Goal: Task Accomplishment & Management: Manage account settings

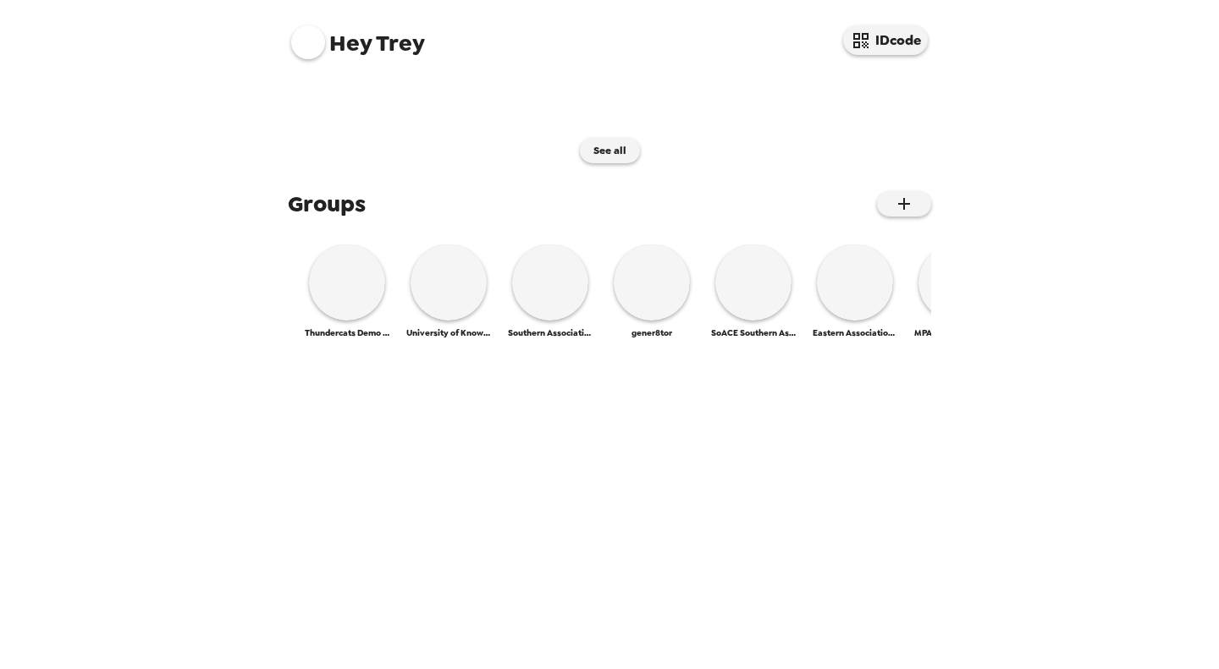
scroll to position [746, 0]
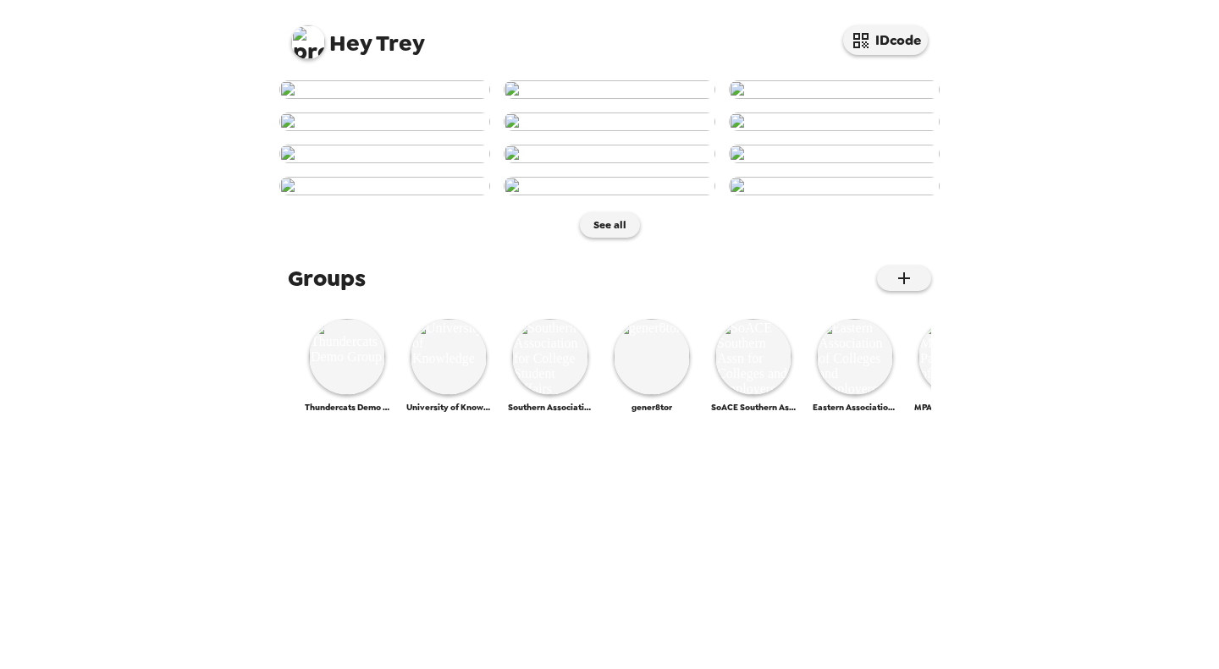
click at [295, 40] on img at bounding box center [308, 42] width 34 height 34
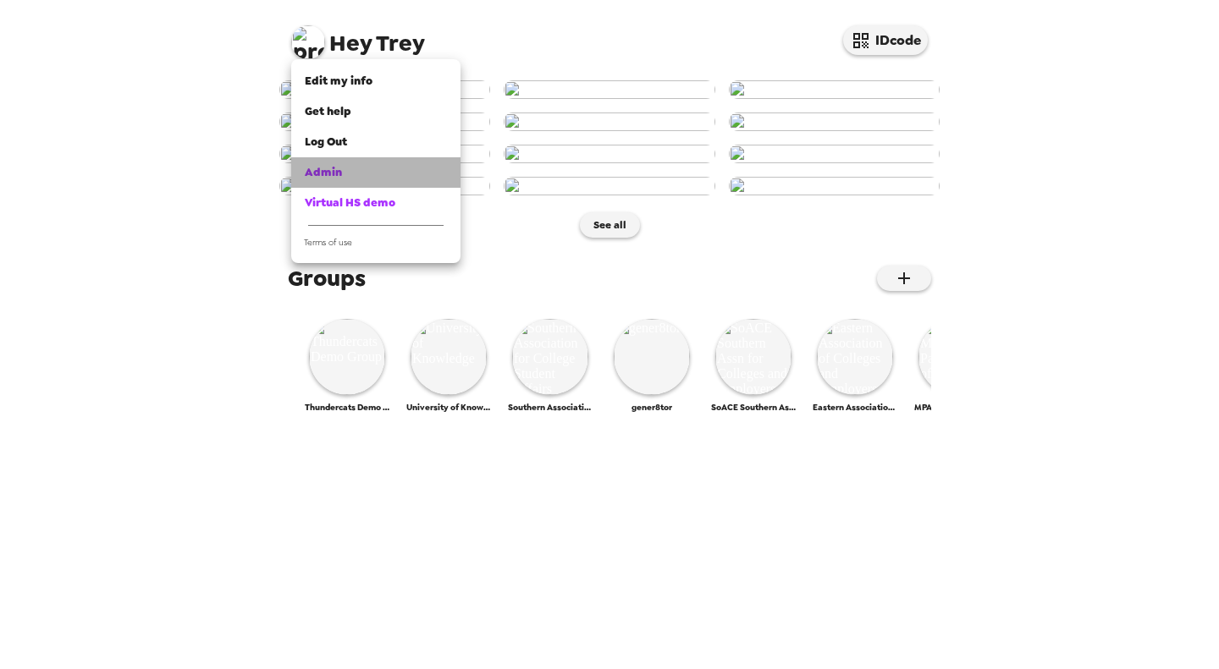
click at [338, 162] on link "Admin" at bounding box center [375, 172] width 169 height 30
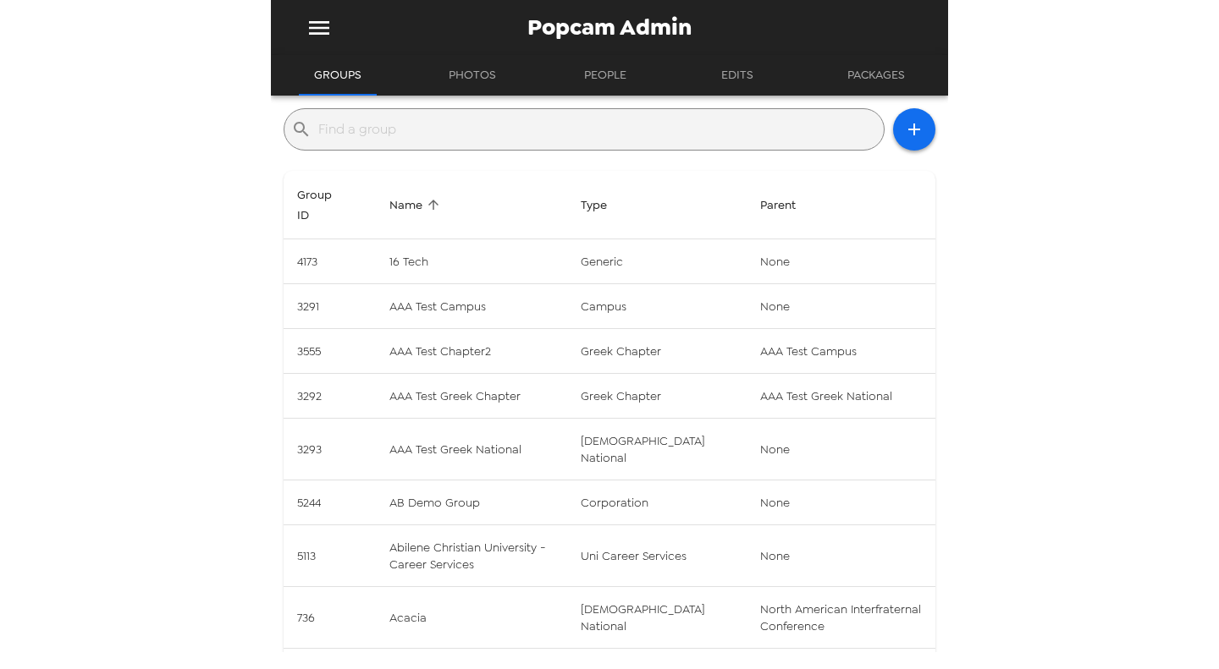
scroll to position [2, 0]
click at [398, 118] on input "text" at bounding box center [597, 127] width 559 height 27
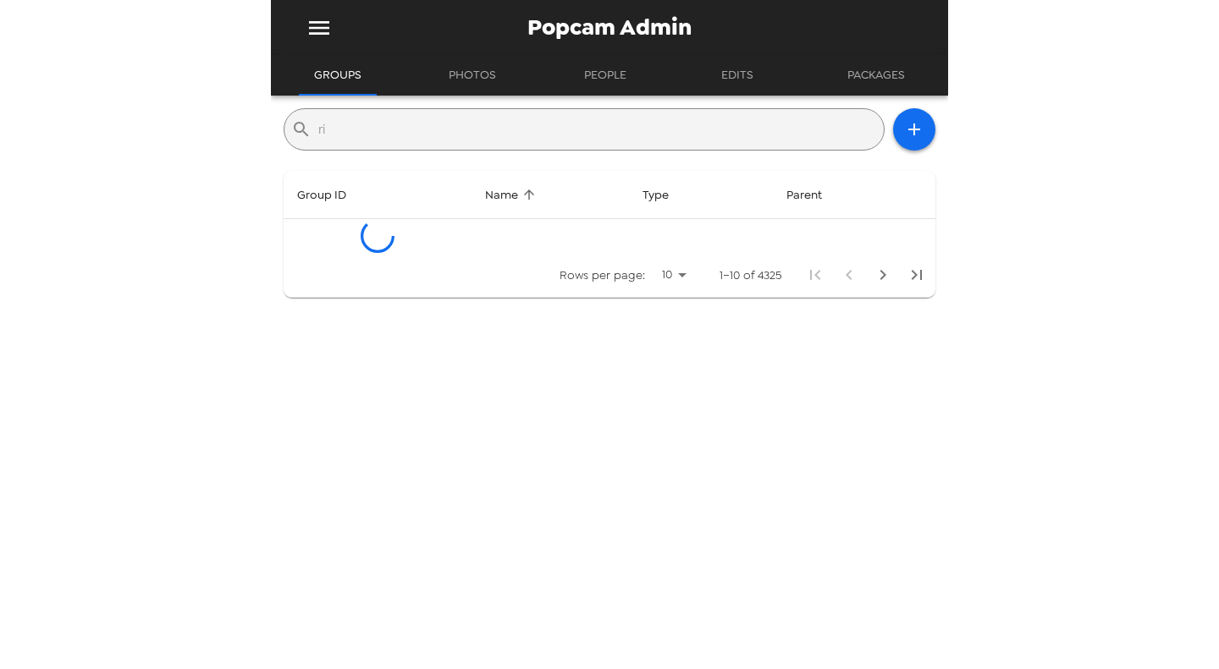
scroll to position [0, 0]
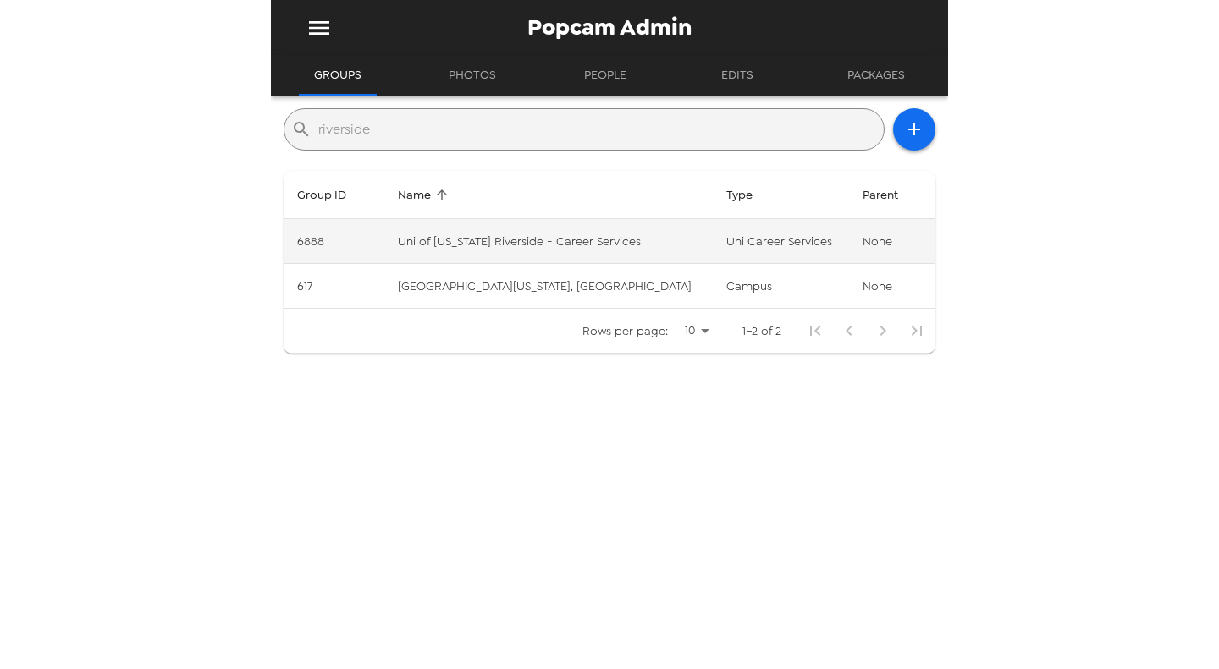
type input "riverside"
click at [462, 241] on td "Uni of [US_STATE] Riverside - Career Services" at bounding box center [548, 241] width 328 height 45
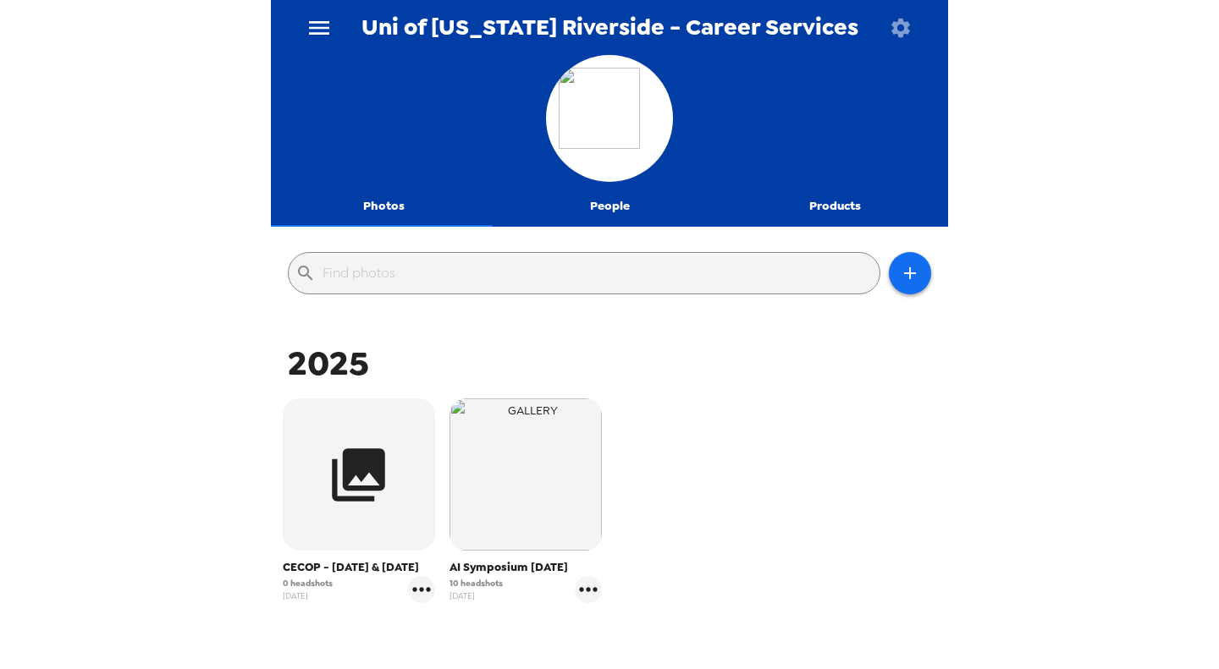
scroll to position [134, 0]
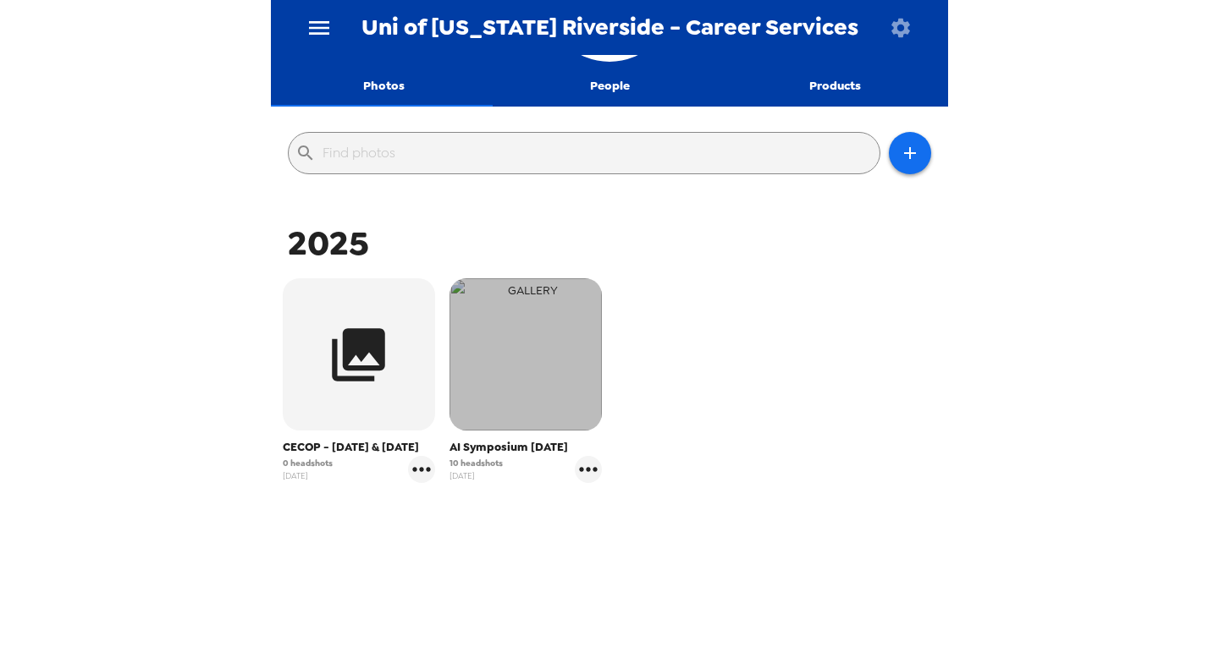
click at [551, 359] on img "button" at bounding box center [525, 354] width 152 height 152
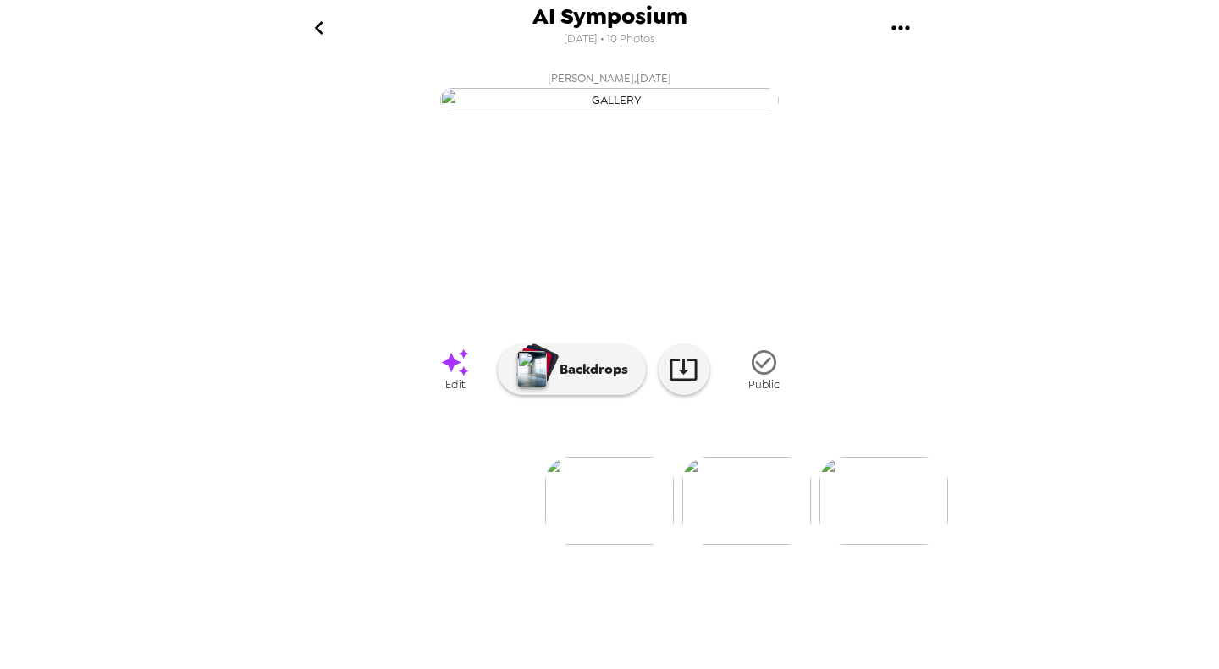
click at [902, 26] on icon "gallery menu" at bounding box center [900, 27] width 27 height 27
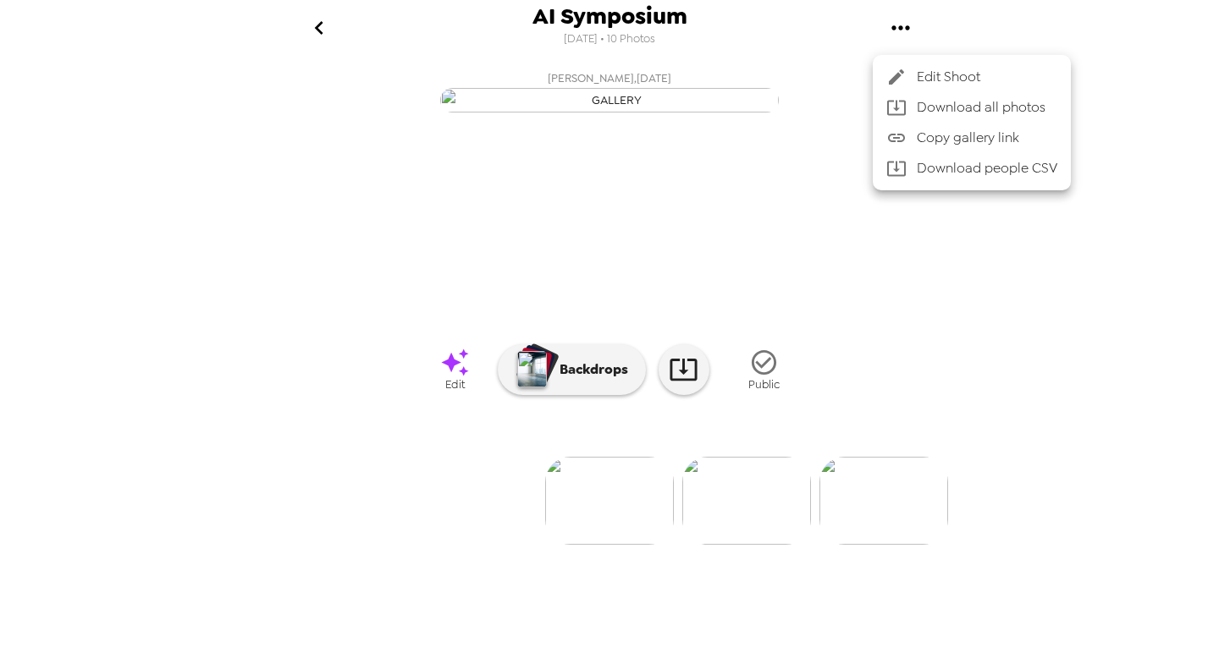
click at [913, 63] on li "Edit Shoot" at bounding box center [972, 77] width 198 height 30
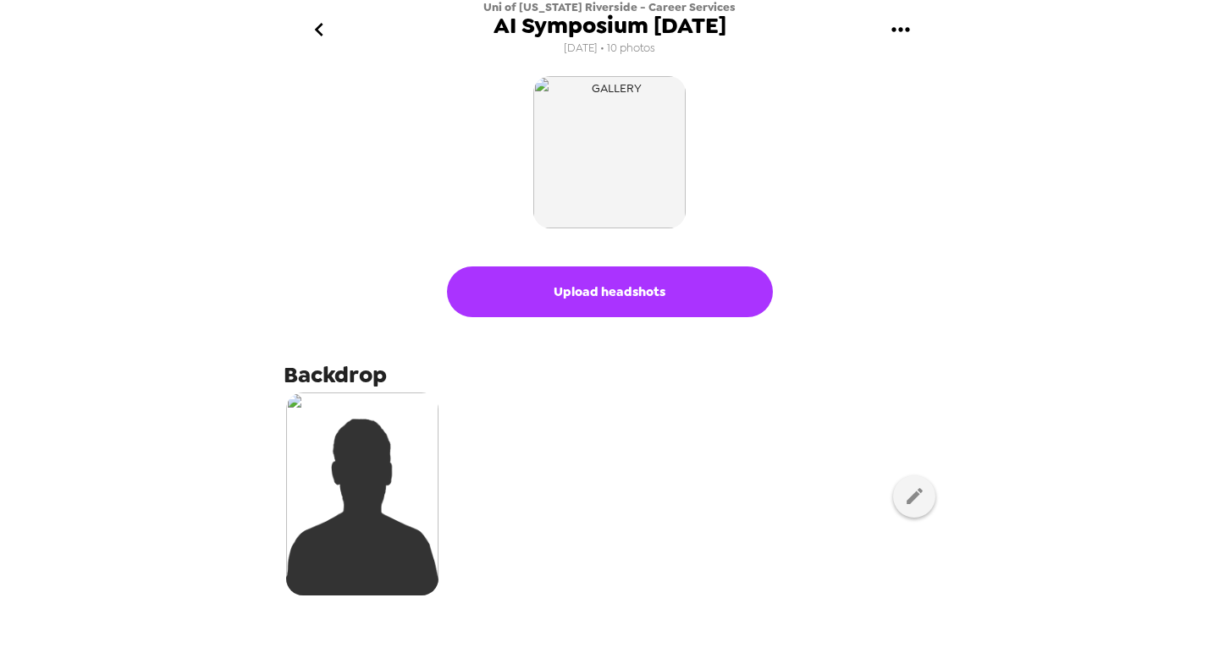
click at [325, 25] on icon "go back" at bounding box center [319, 29] width 27 height 27
